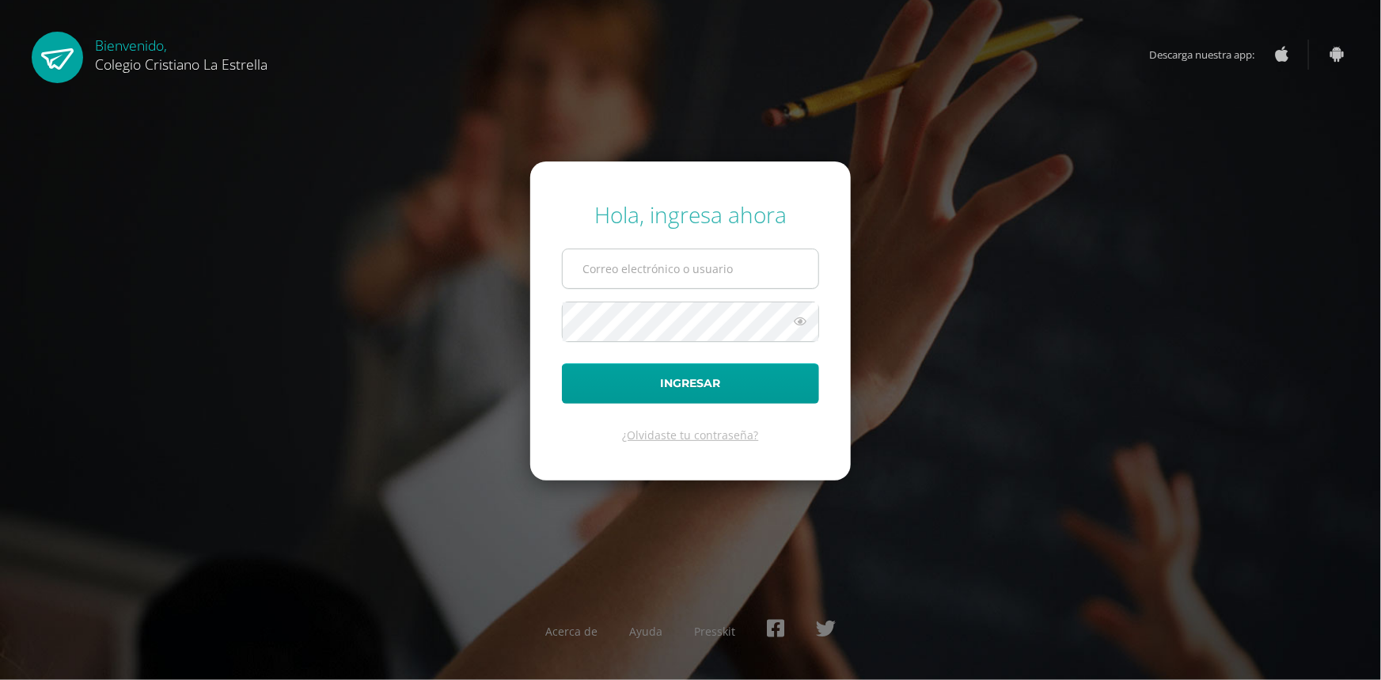
click at [633, 269] on input "text" at bounding box center [691, 268] width 256 height 39
type input "[EMAIL_ADDRESS][DOMAIN_NAME]"
click at [562, 363] on button "Ingresar" at bounding box center [690, 383] width 257 height 40
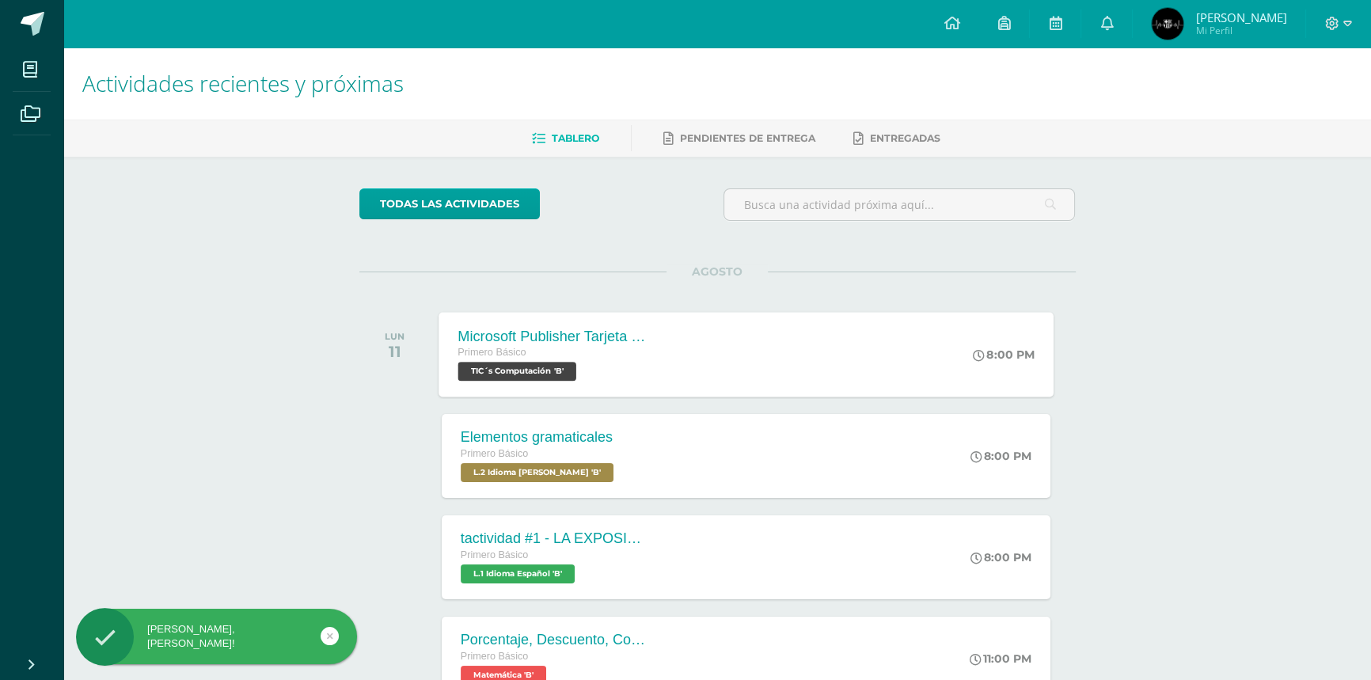
click at [654, 332] on div "Microsoft Publisher Tarjeta de invitación Primero Básico TIC´s Computación 'B'" at bounding box center [553, 354] width 230 height 85
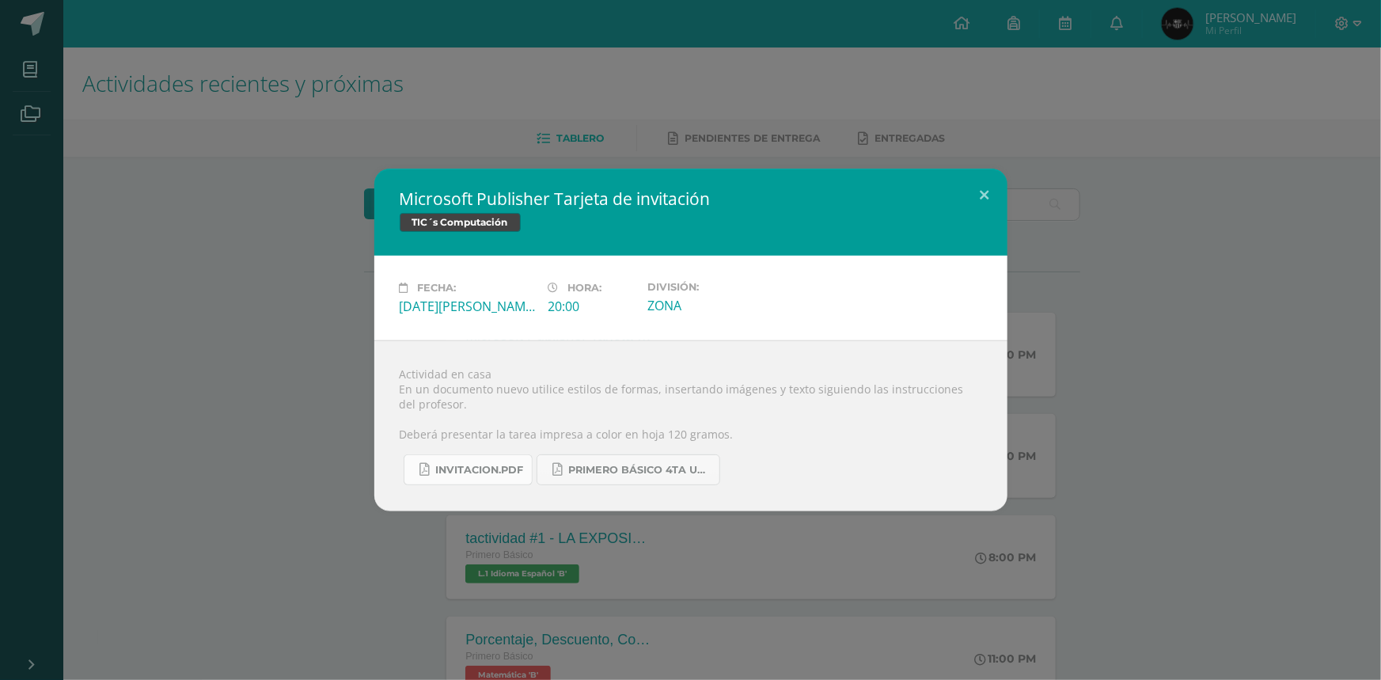
click at [487, 472] on span "INVITACION.pdf" at bounding box center [480, 470] width 88 height 13
